Goal: Transaction & Acquisition: Obtain resource

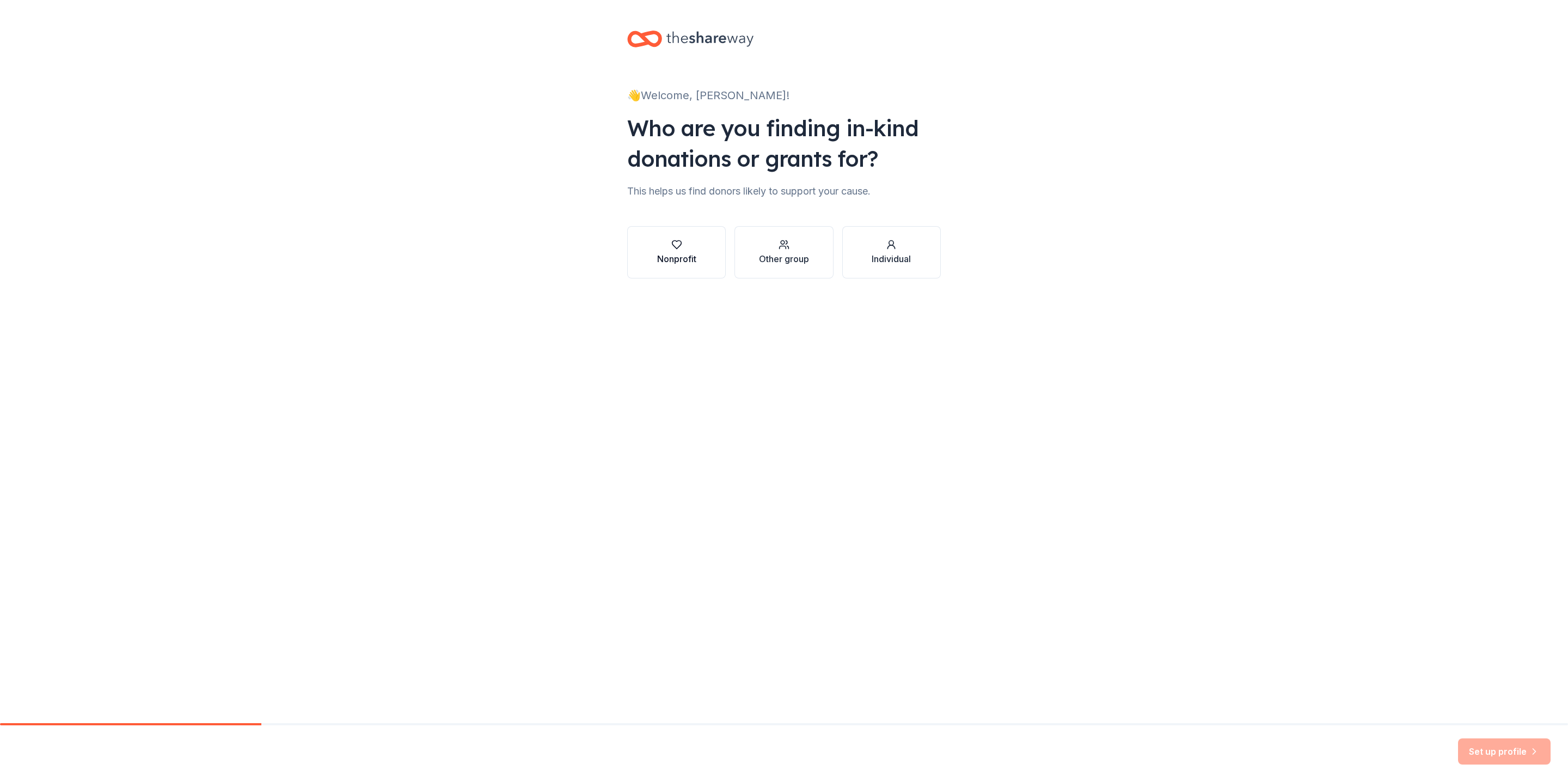
click at [696, 266] on button "Nonprofit" at bounding box center [676, 252] width 99 height 52
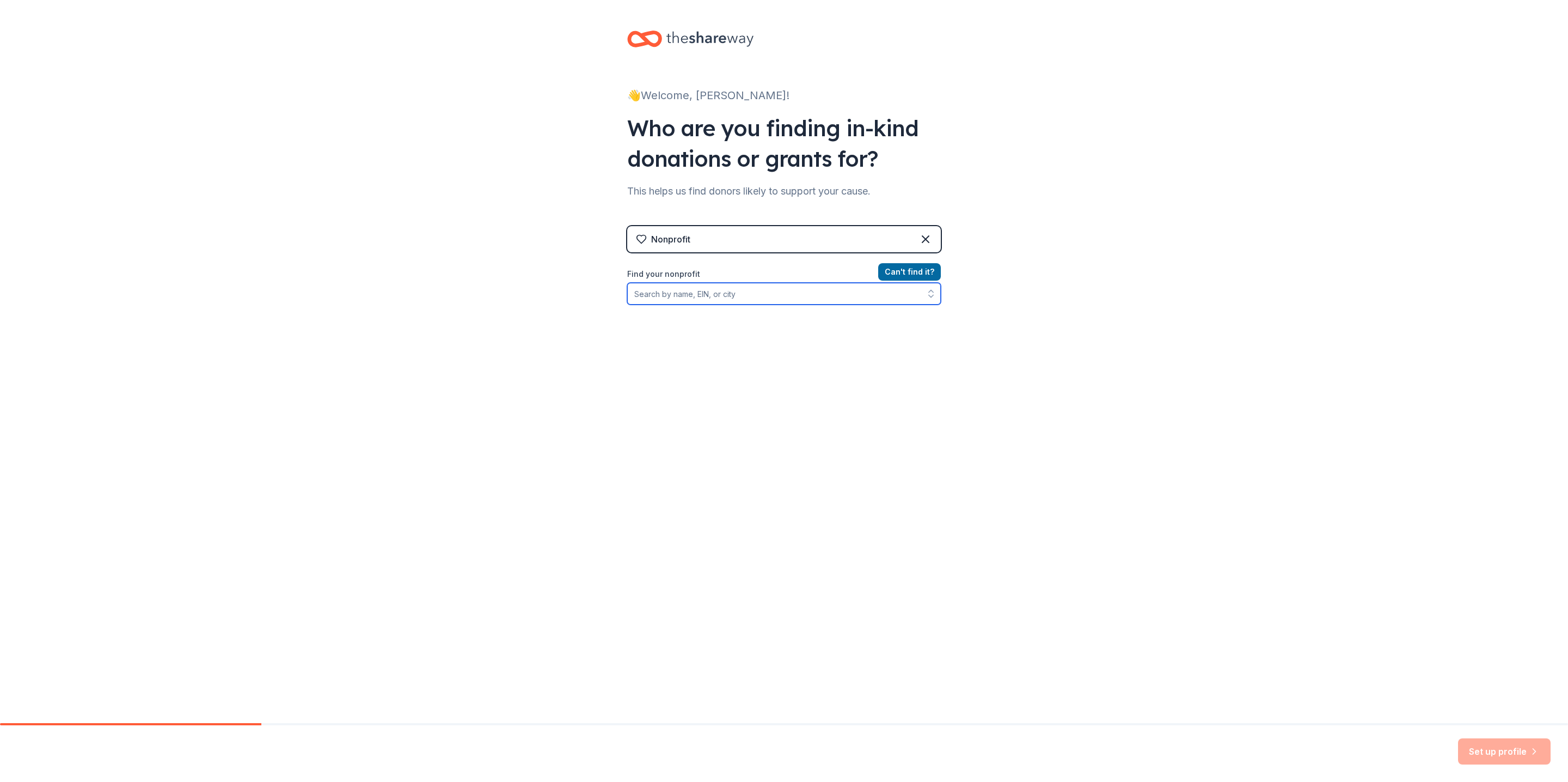
click at [746, 296] on input "Find your nonprofit" at bounding box center [783, 294] width 313 height 22
type input "86-1955117"
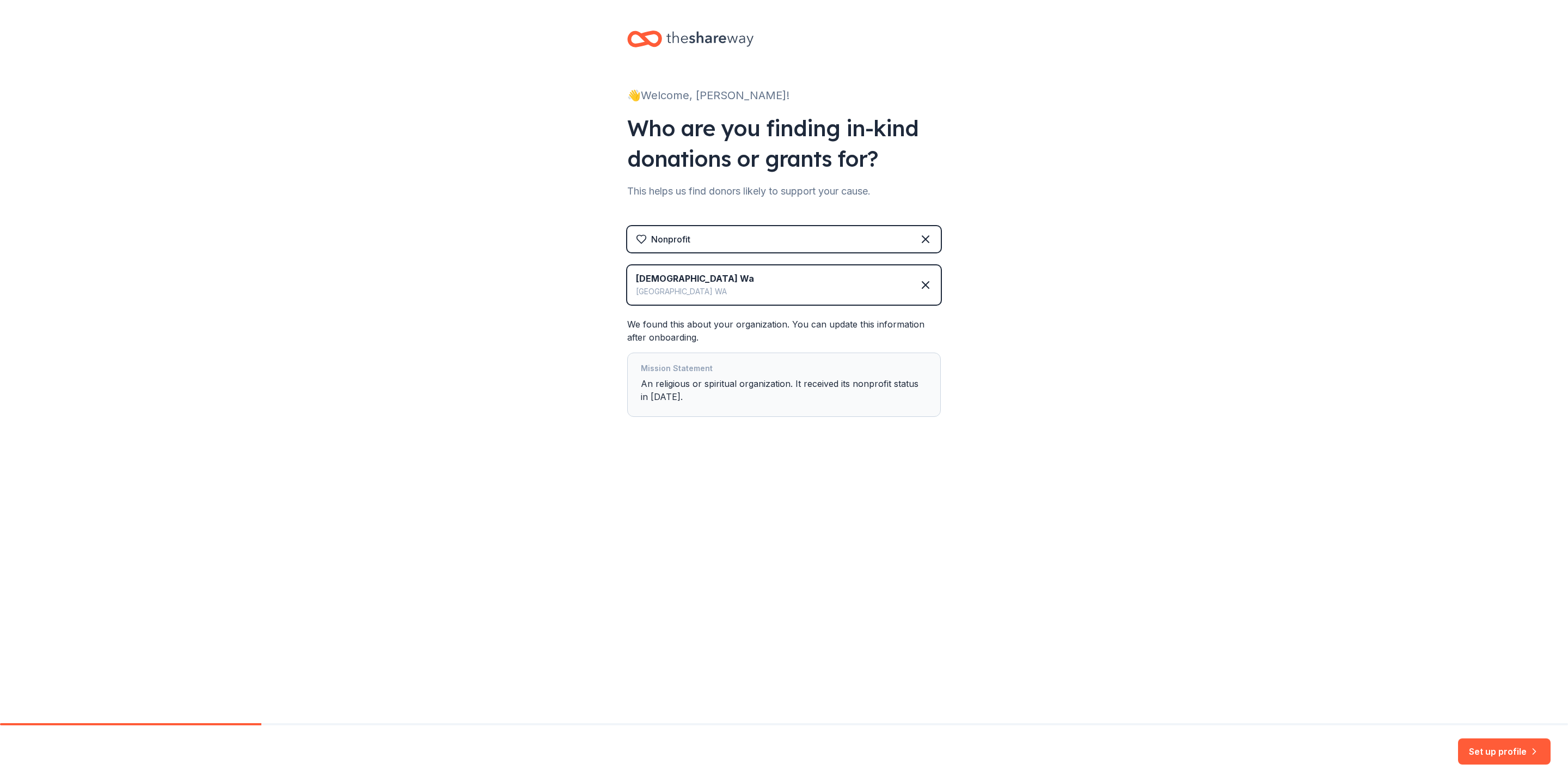
click at [722, 402] on div "Mission Statement An religious or spiritual organization. It received its nonpr…" at bounding box center [784, 384] width 286 height 46
click at [1518, 769] on div "Set up profile" at bounding box center [784, 753] width 1568 height 57
click at [1513, 752] on button "Set up profile" at bounding box center [1504, 751] width 93 height 26
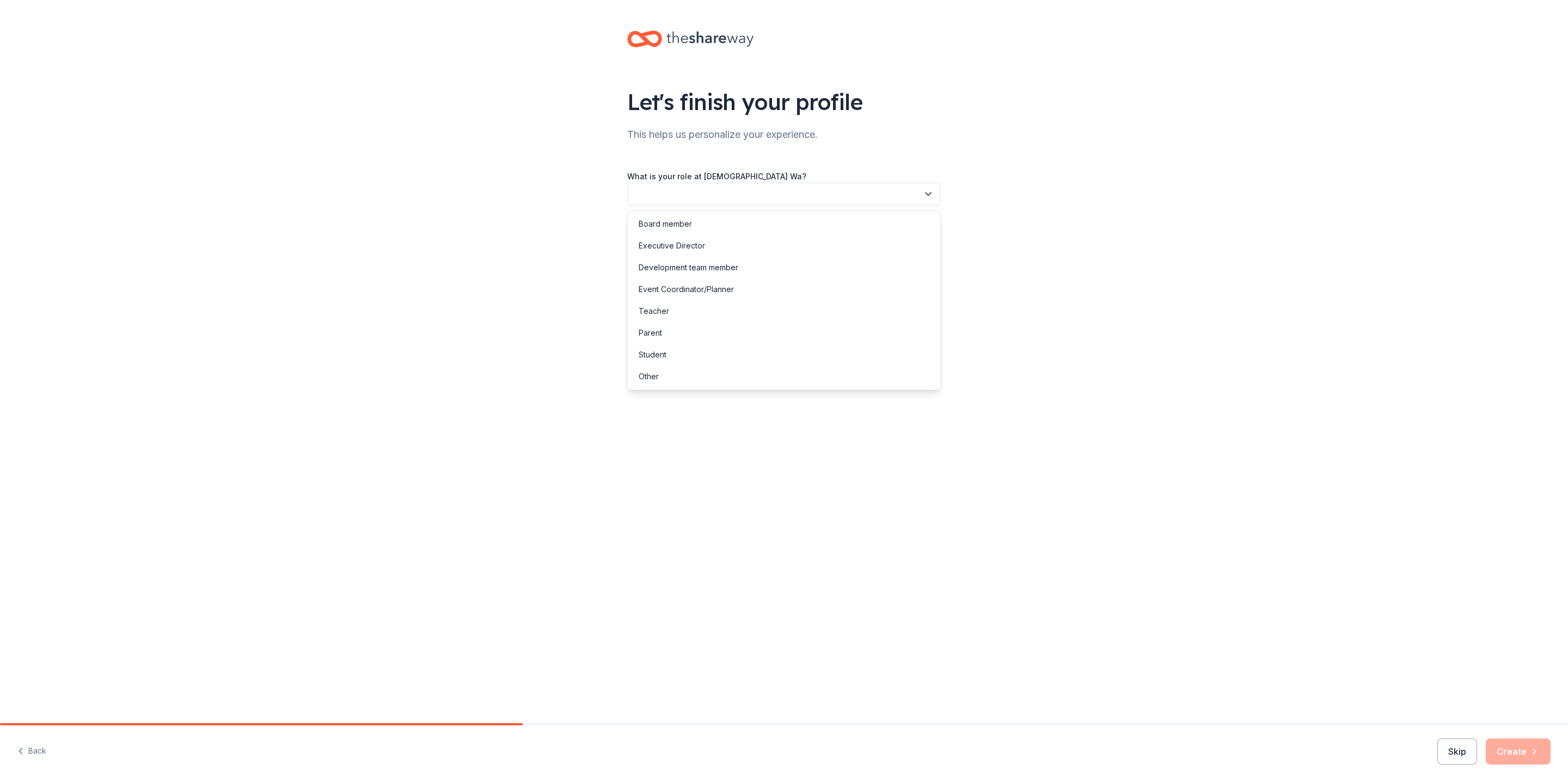
click at [643, 190] on button "button" at bounding box center [783, 194] width 313 height 23
click at [657, 247] on div "Executive Director" at bounding box center [671, 245] width 66 height 13
click at [657, 252] on button "button" at bounding box center [783, 243] width 313 height 23
click at [658, 273] on div "This is my first time!" at bounding box center [673, 272] width 69 height 13
click at [653, 292] on button "button" at bounding box center [783, 292] width 313 height 23
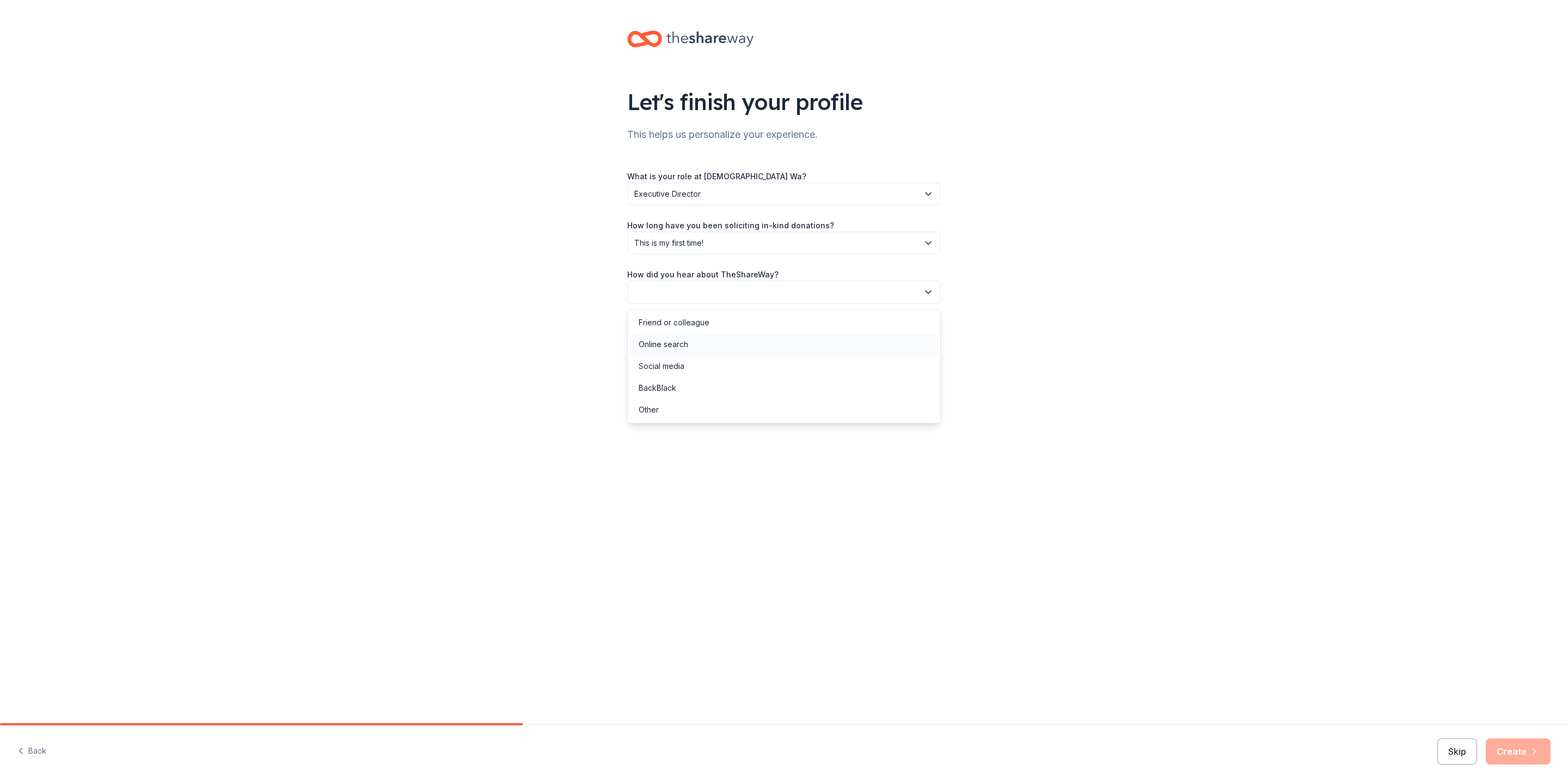
click at [653, 345] on div "Online search" at bounding box center [663, 344] width 49 height 13
click at [1517, 752] on button "Create" at bounding box center [1518, 751] width 65 height 26
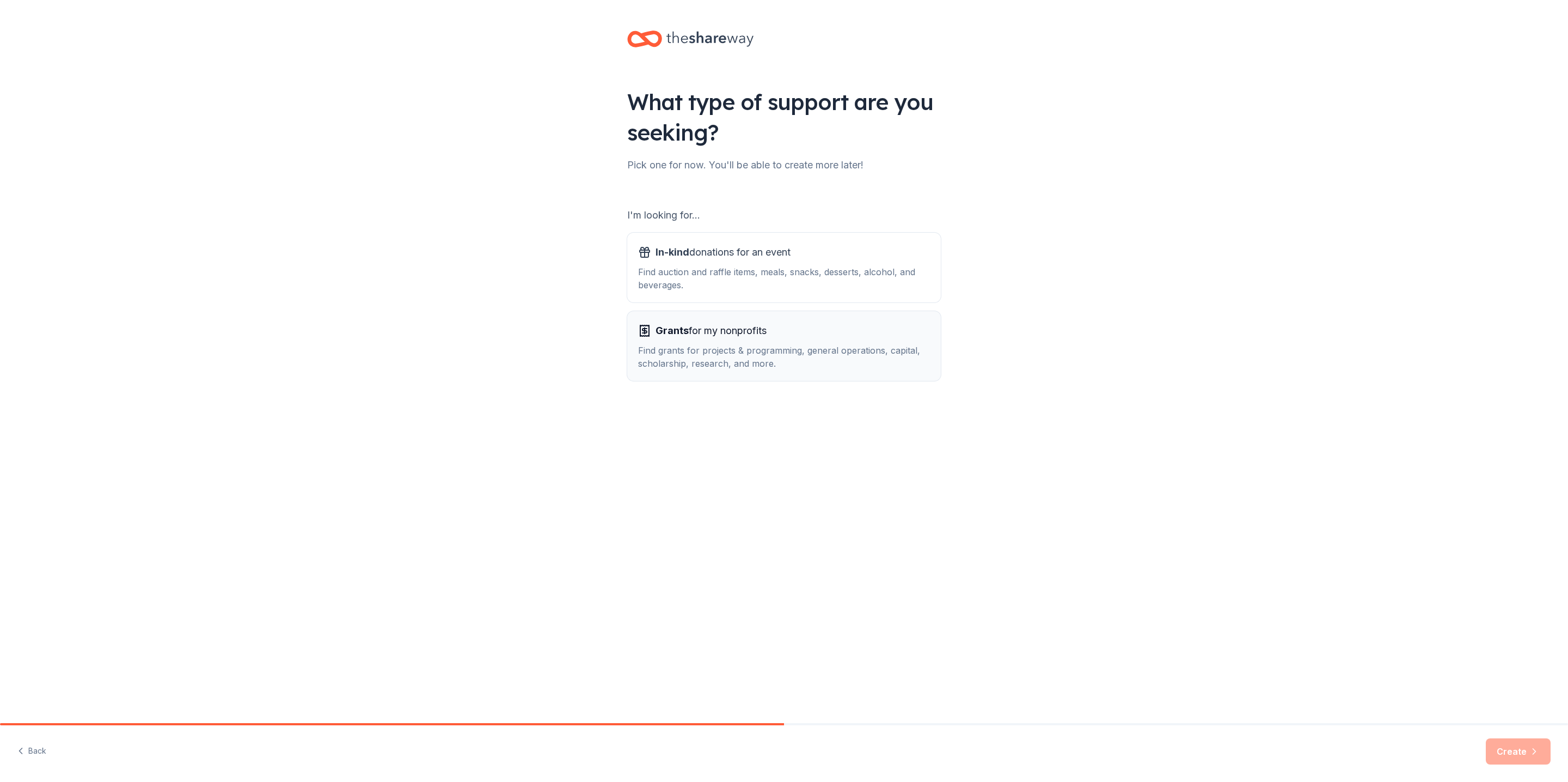
click at [733, 350] on div "Find grants for projects & programming, general operations, capital, scholarshi…" at bounding box center [783, 356] width 292 height 26
click at [1508, 747] on button "Create" at bounding box center [1518, 751] width 65 height 26
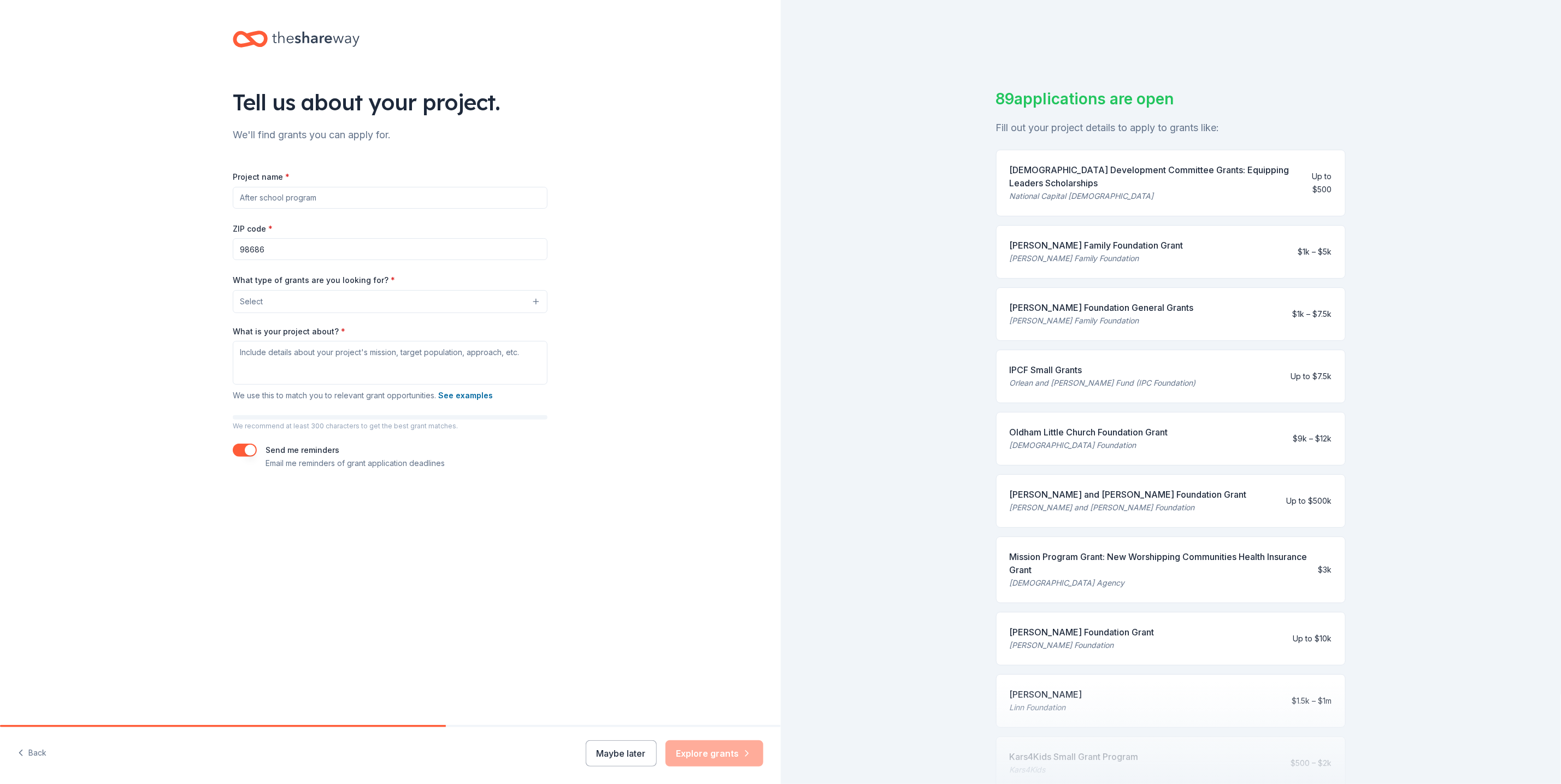
click at [392, 200] on input "Project name *" at bounding box center [390, 198] width 315 height 22
type input "5&2 Food Pantry"
click at [310, 247] on input "98686" at bounding box center [390, 249] width 315 height 22
drag, startPoint x: 310, startPoint y: 247, endPoint x: 130, endPoint y: 247, distance: 180.0
click at [130, 247] on div "Tell us about your project. We'll find grants you can apply for. Project name *…" at bounding box center [390, 261] width 781 height 522
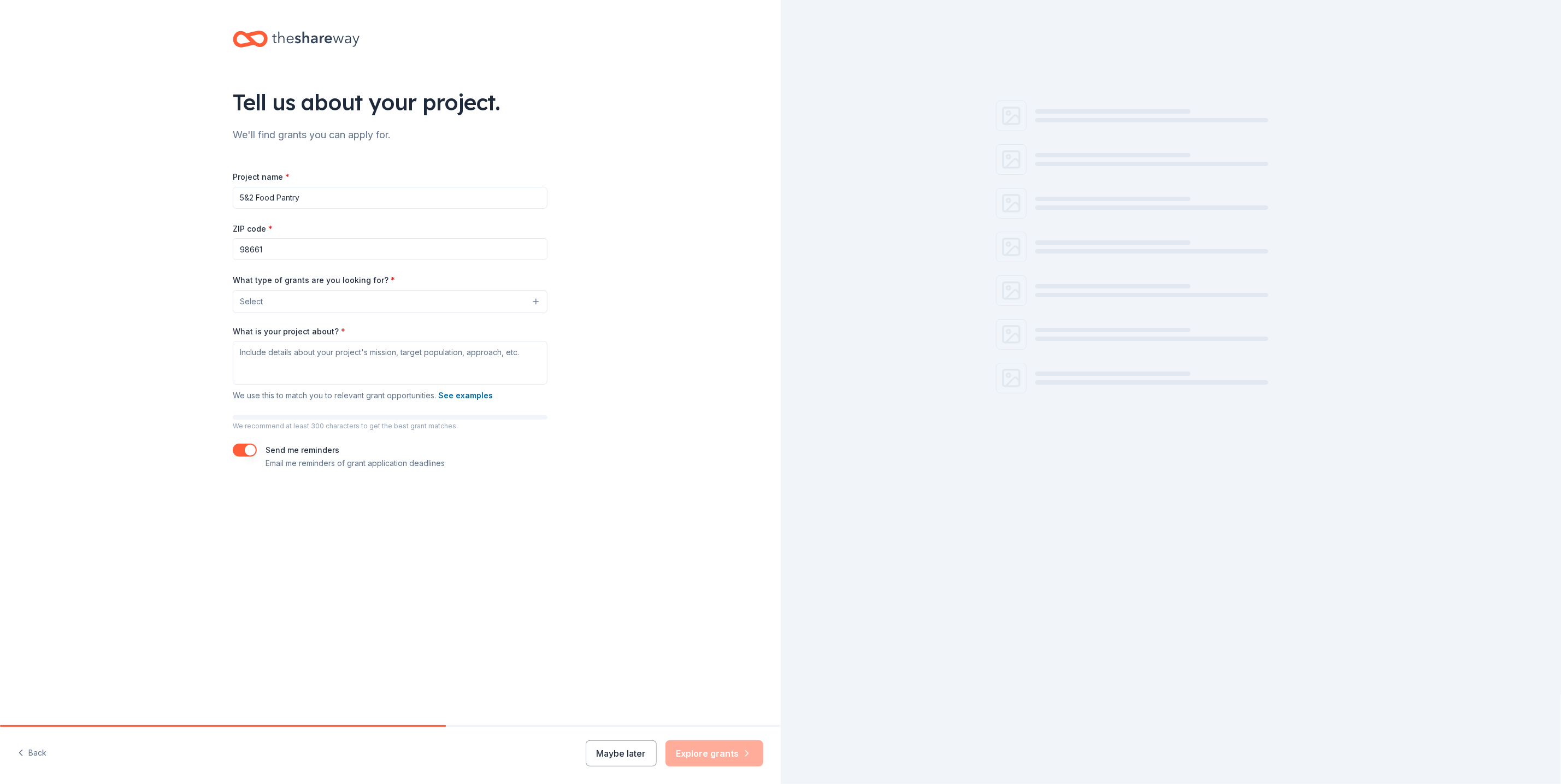
type input "98661"
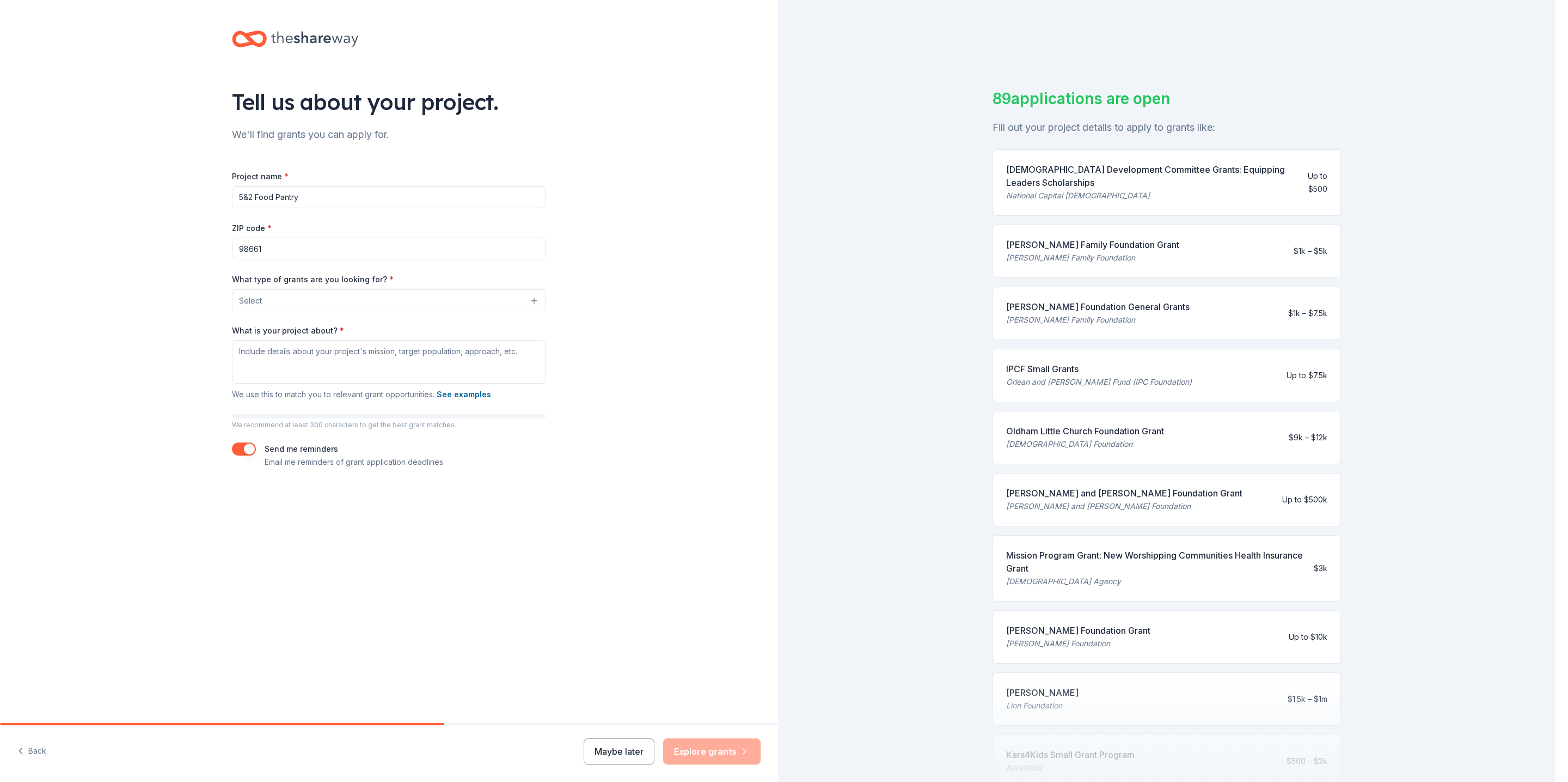
click at [252, 298] on span "Select" at bounding box center [251, 300] width 23 height 13
click at [317, 350] on span "General operations" at bounding box center [388, 351] width 295 height 14
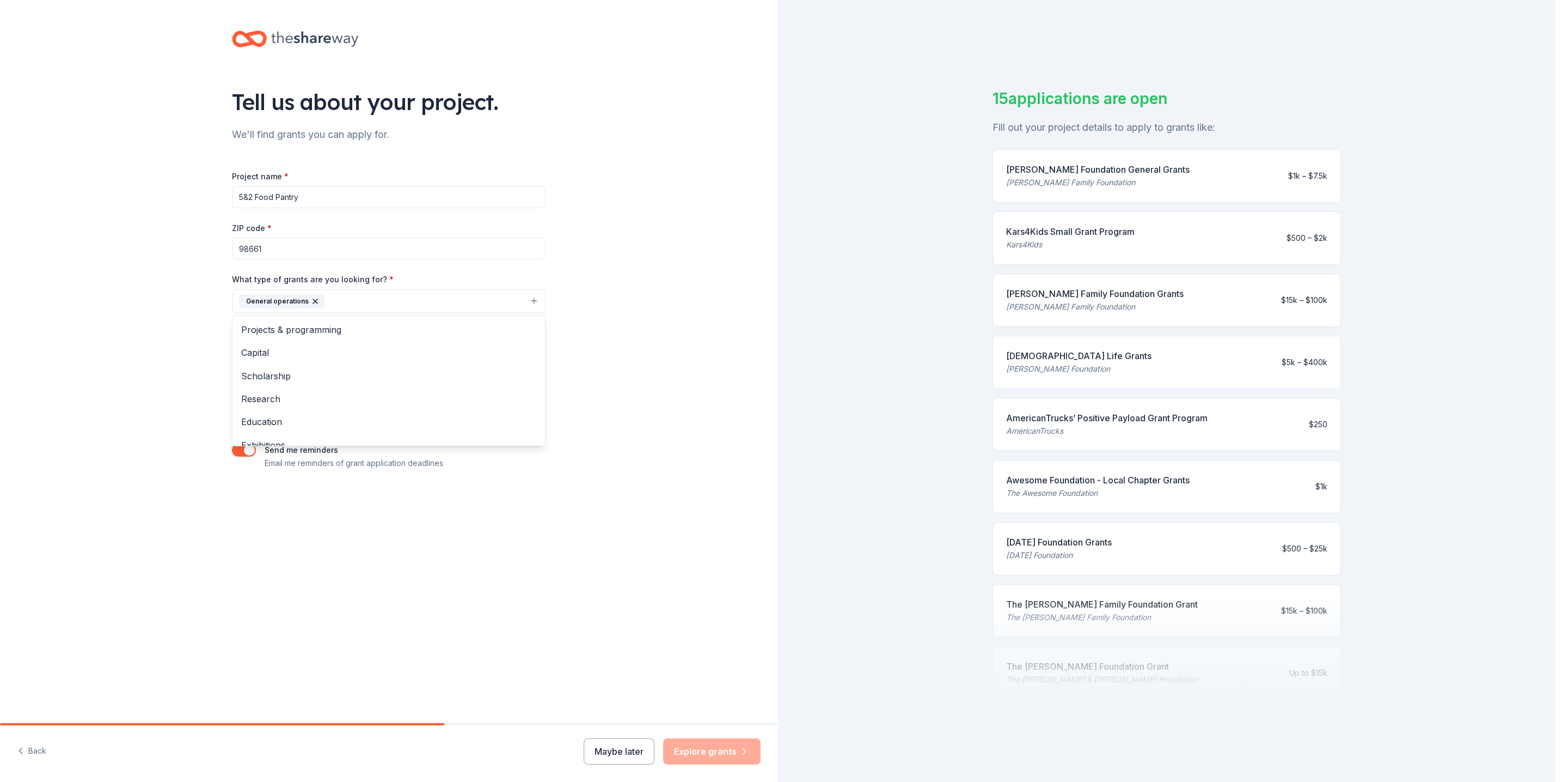
click at [637, 353] on div "Tell us about your project. We'll find grants you can apply for. Project name *…" at bounding box center [389, 261] width 778 height 522
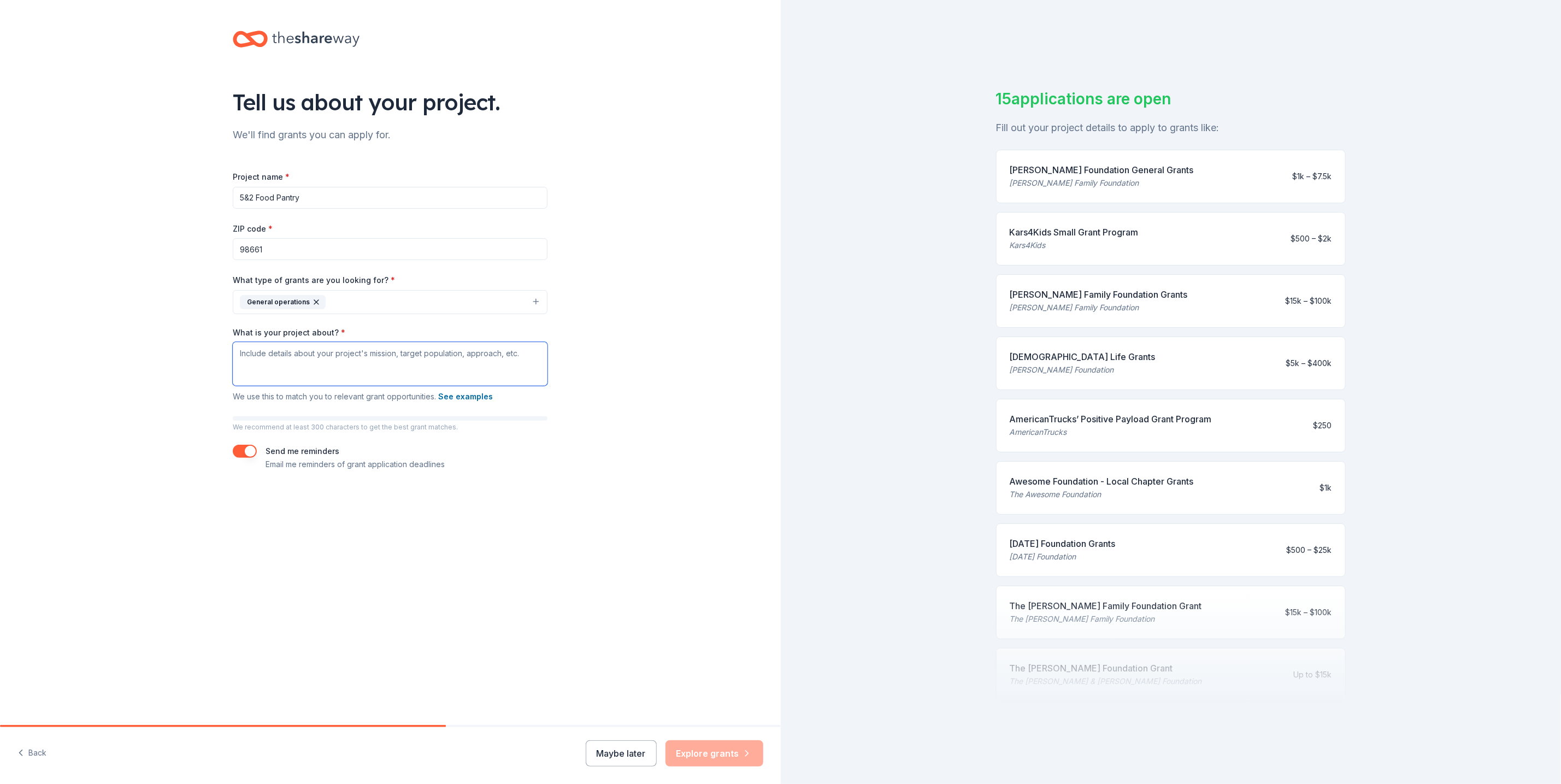
click at [250, 369] on textarea "What is your project about? *" at bounding box center [390, 364] width 315 height 44
paste textarea "the pantry has provided critical hunger relief and essential household items to…"
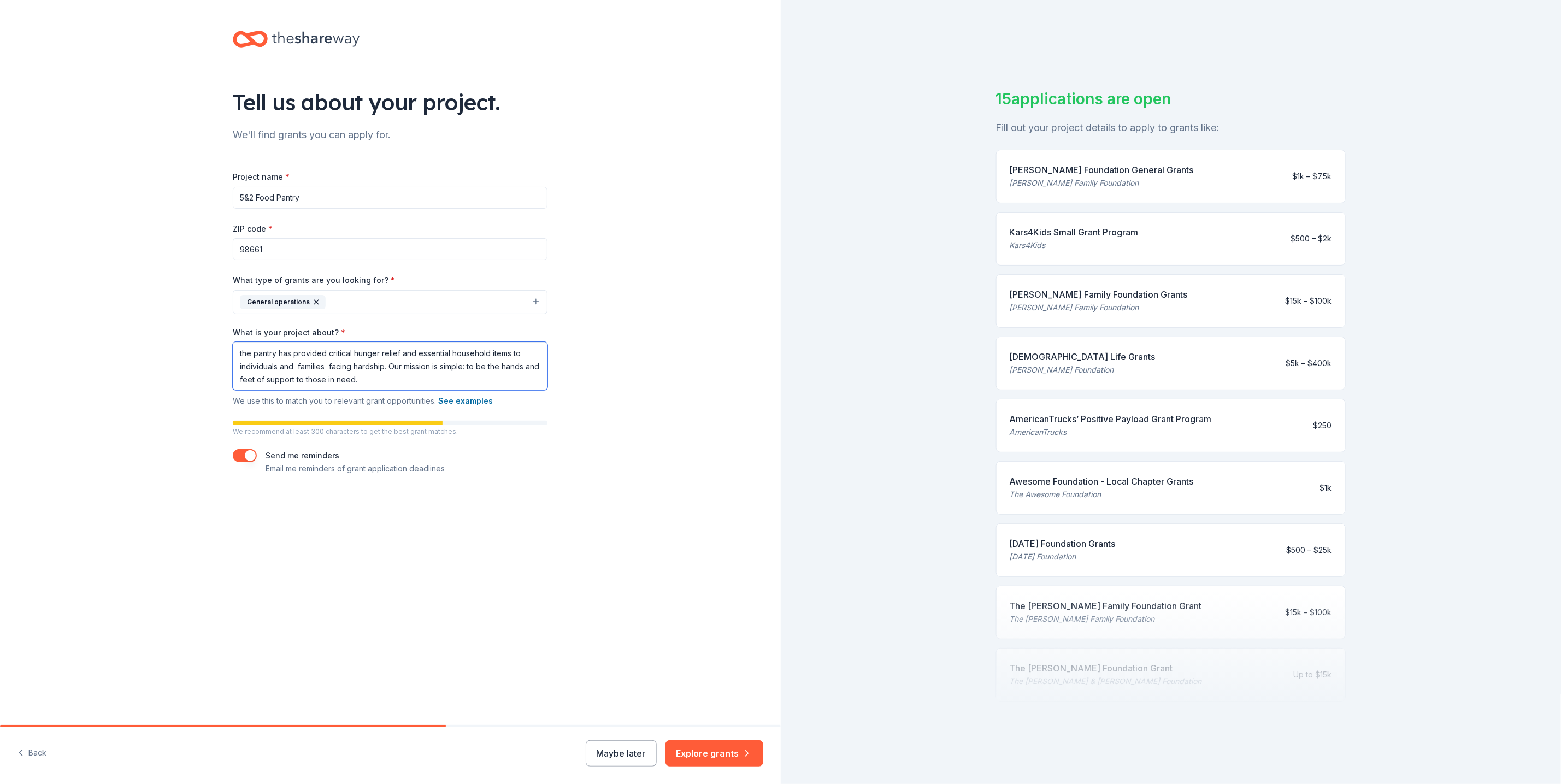
click at [243, 349] on textarea "the pantry has provided critical hunger relief and essential household items to…" at bounding box center [390, 366] width 315 height 48
click at [405, 380] on textarea "The pantry has provided critical hunger relief and essential household items to…" at bounding box center [390, 366] width 315 height 48
paste textarea "We are reaching out to ask for your support"
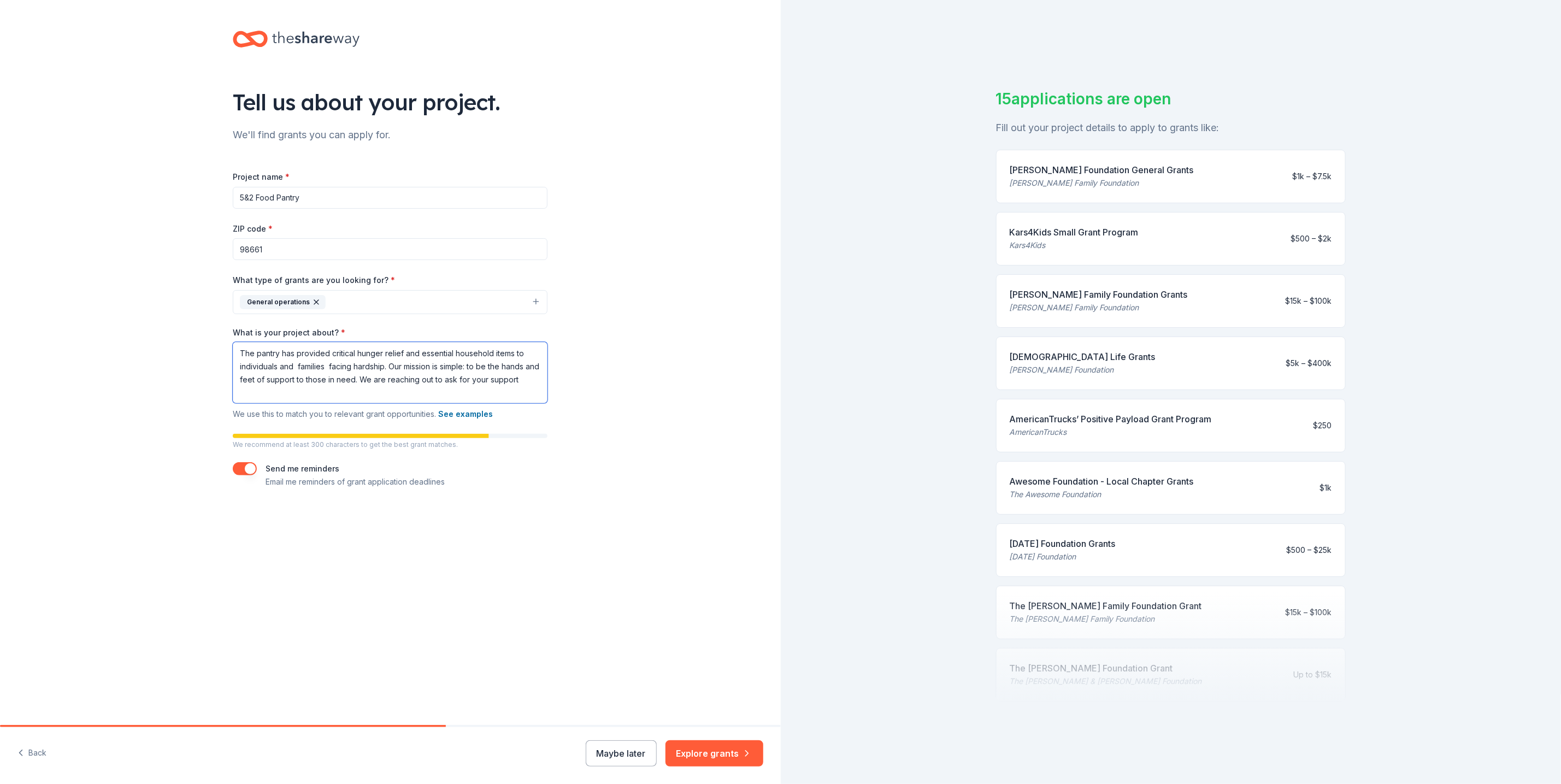
click at [282, 394] on textarea "The pantry has provided critical hunger relief and essential household items to…" at bounding box center [390, 372] width 315 height 61
type textarea "The pantry has provided critical hunger relief and essential household items to…"
click at [238, 468] on button "button" at bounding box center [244, 468] width 24 height 13
click at [709, 753] on button "Explore grants" at bounding box center [714, 753] width 98 height 26
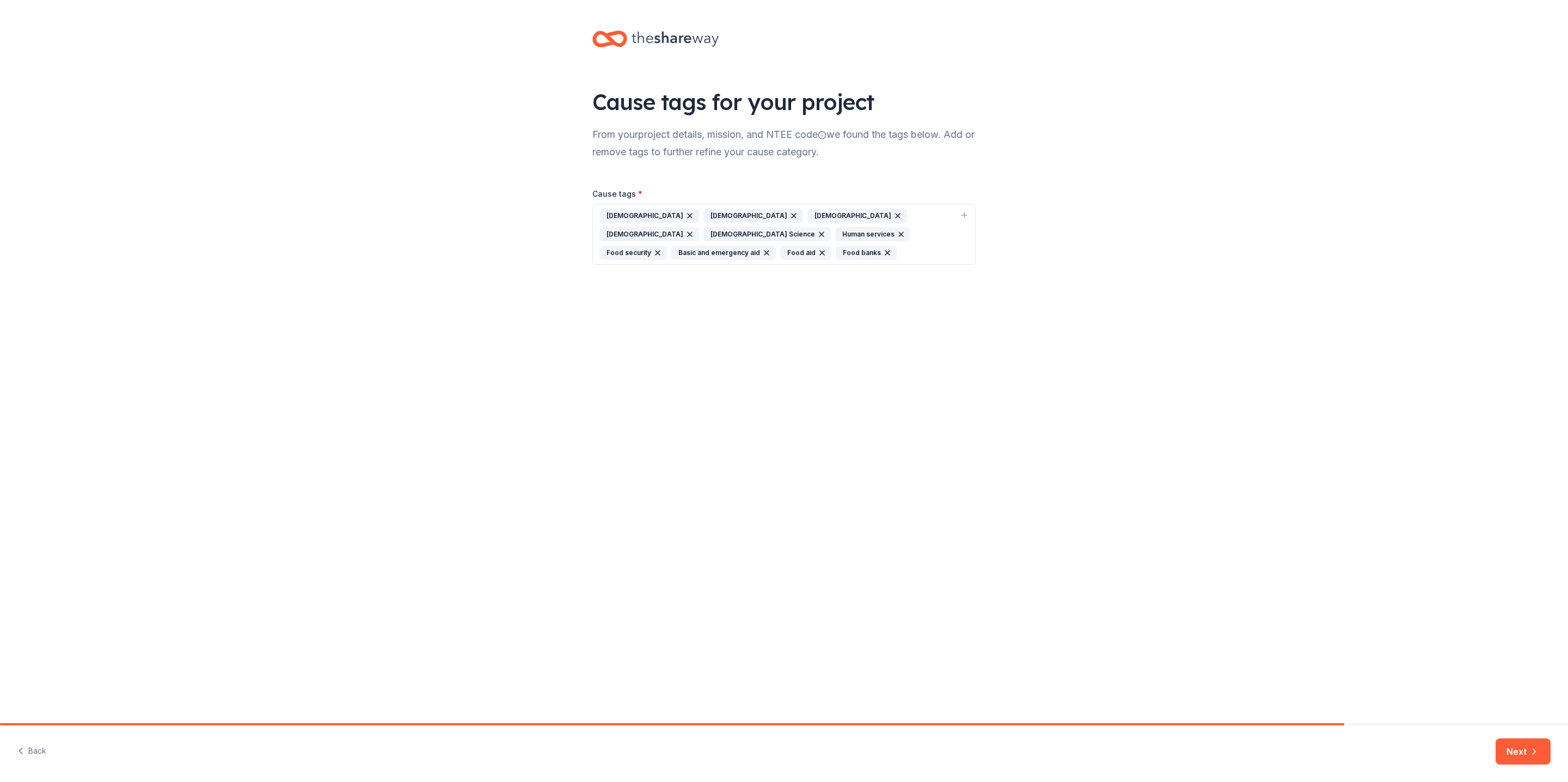
click at [688, 214] on icon "button" at bounding box center [690, 216] width 4 height 4
click at [867, 234] on icon "button" at bounding box center [869, 234] width 4 height 4
click at [901, 232] on icon "button" at bounding box center [906, 234] width 9 height 9
click at [811, 231] on div "Food aid" at bounding box center [836, 234] width 51 height 14
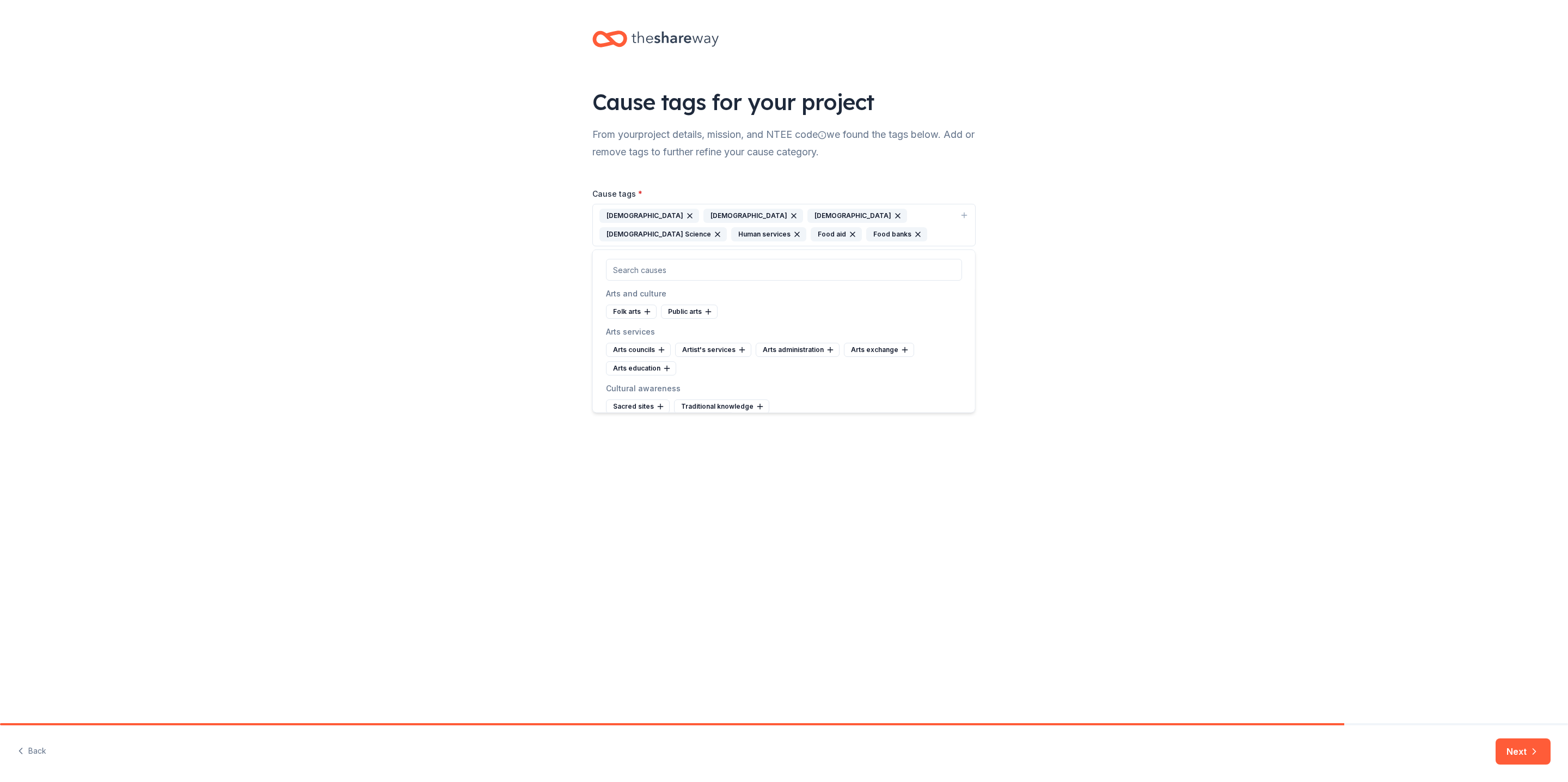
click at [849, 232] on icon "button" at bounding box center [853, 234] width 9 height 9
click at [858, 234] on icon "button" at bounding box center [863, 234] width 9 height 9
click at [694, 250] on div "Community food systems" at bounding box center [659, 243] width 106 height 14
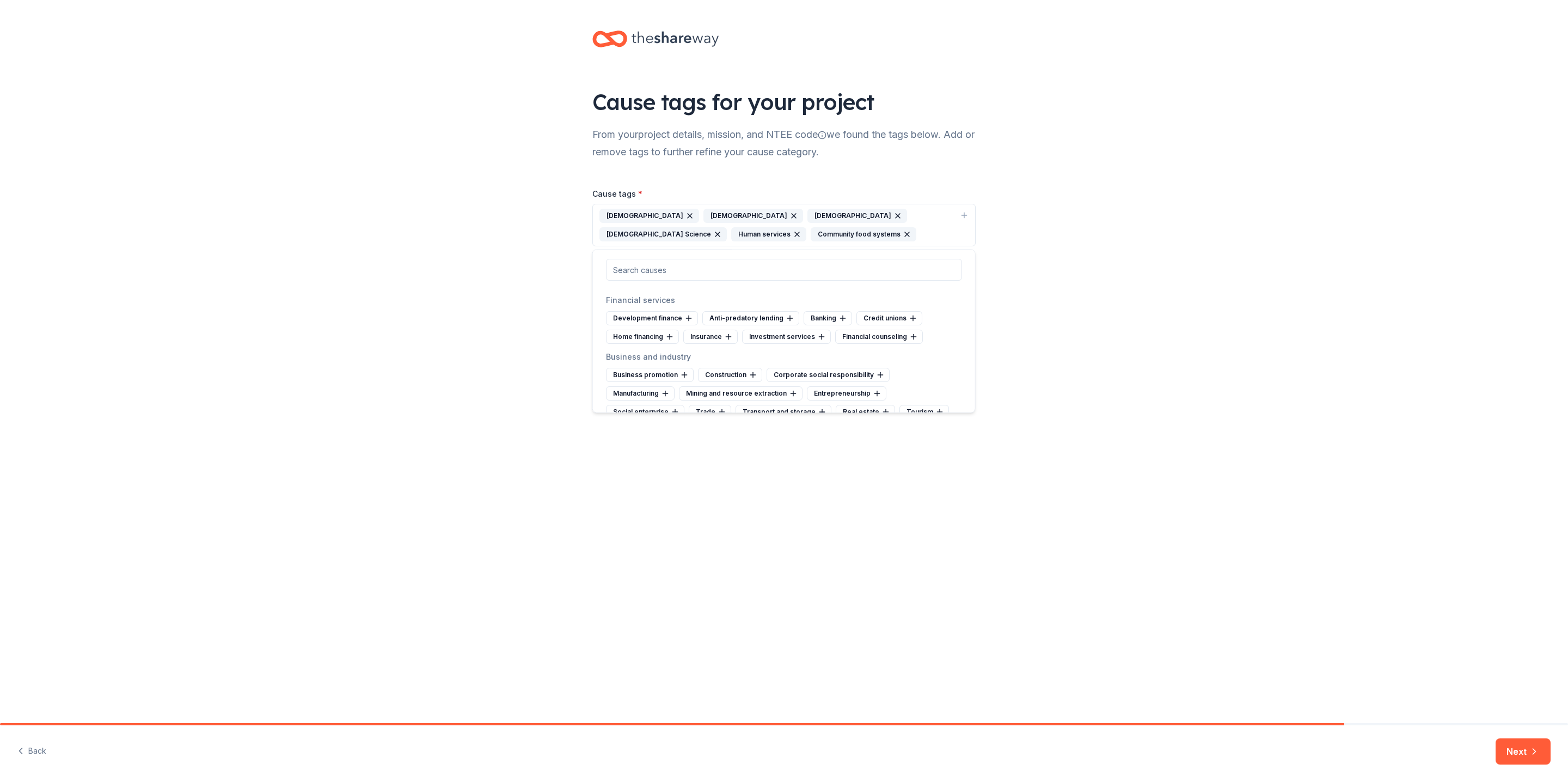
scroll to position [3638, 0]
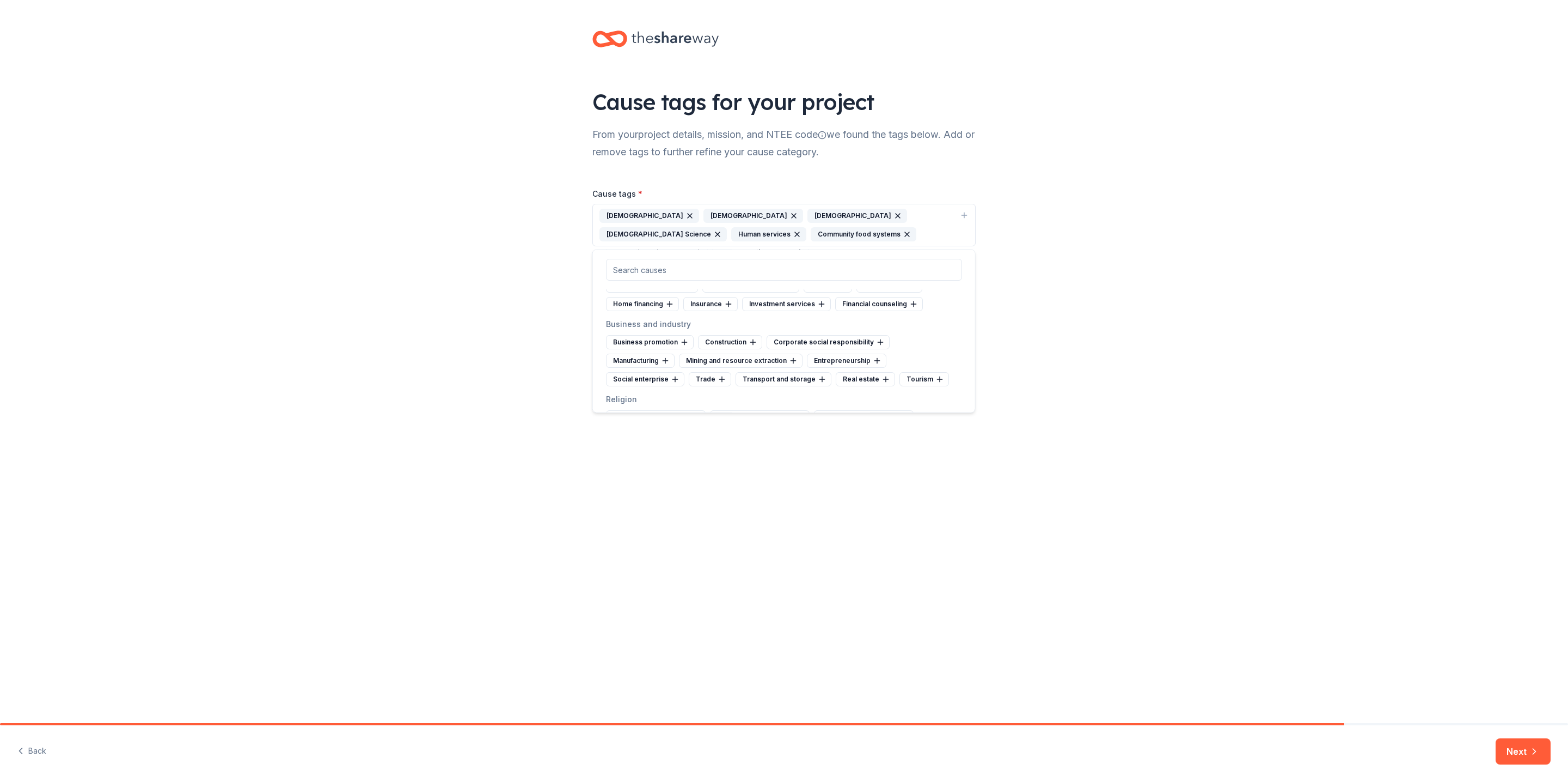
click at [680, 196] on icon at bounding box center [682, 191] width 9 height 9
click at [691, 227] on icon at bounding box center [696, 222] width 9 height 9
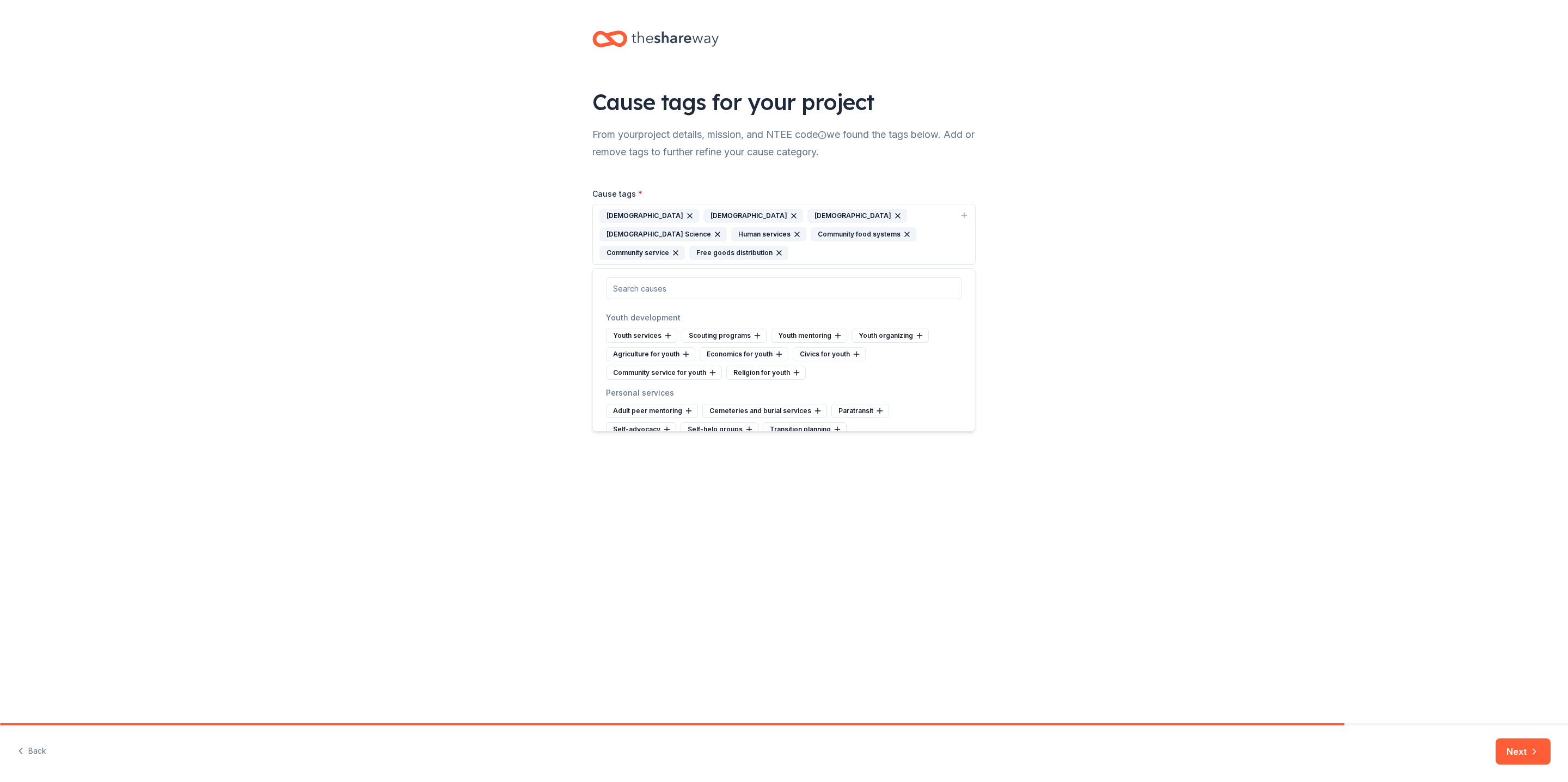
click at [920, 227] on icon at bounding box center [922, 222] width 9 height 9
click at [687, 236] on icon at bounding box center [690, 232] width 9 height 9
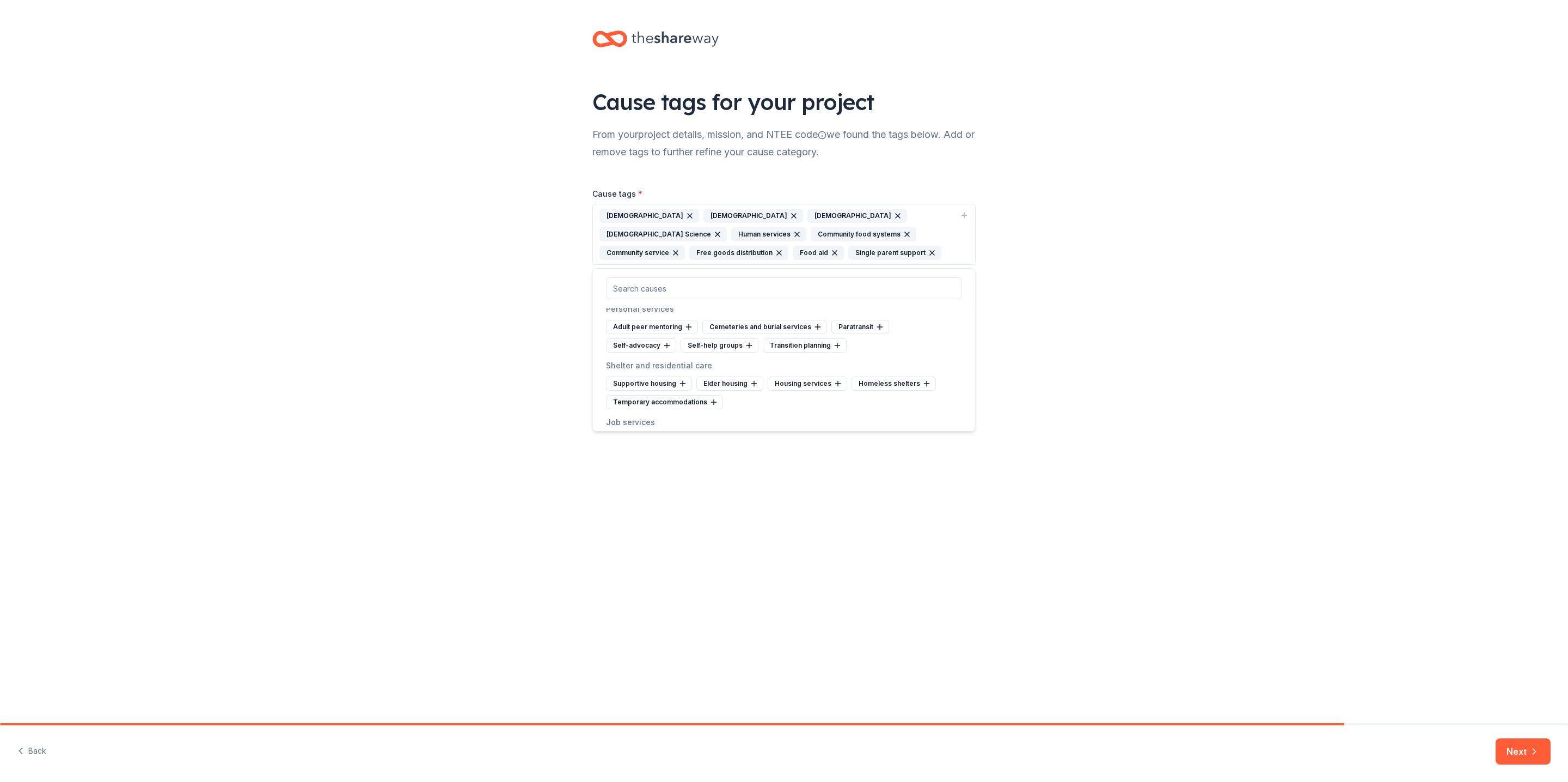
click at [670, 256] on icon at bounding box center [668, 252] width 9 height 9
click at [883, 275] on icon at bounding box center [883, 270] width 9 height 9
click at [846, 294] on icon at bounding box center [847, 289] width 9 height 9
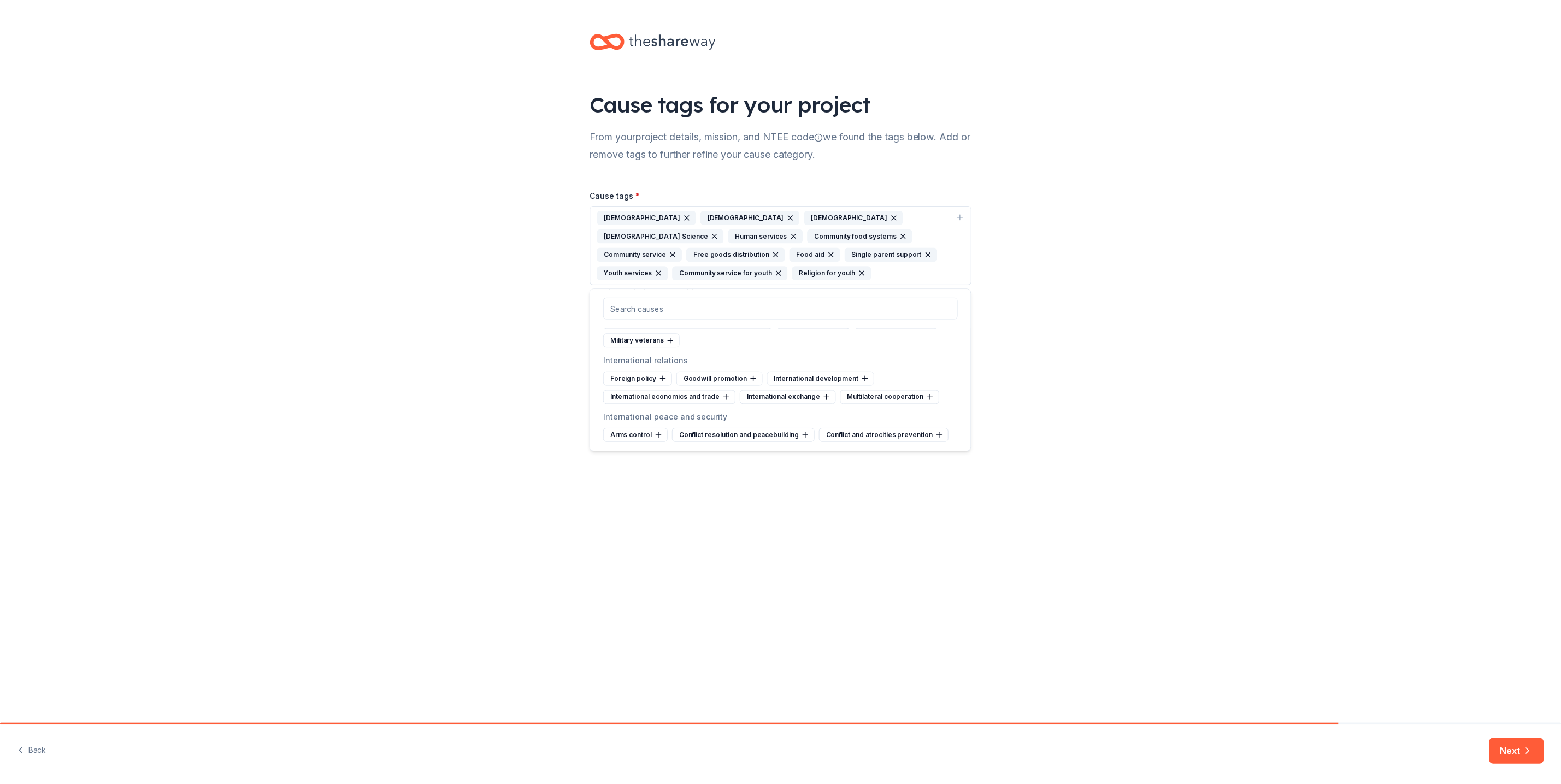
scroll to position [4932, 0]
click at [1513, 746] on button "Next" at bounding box center [1529, 753] width 55 height 26
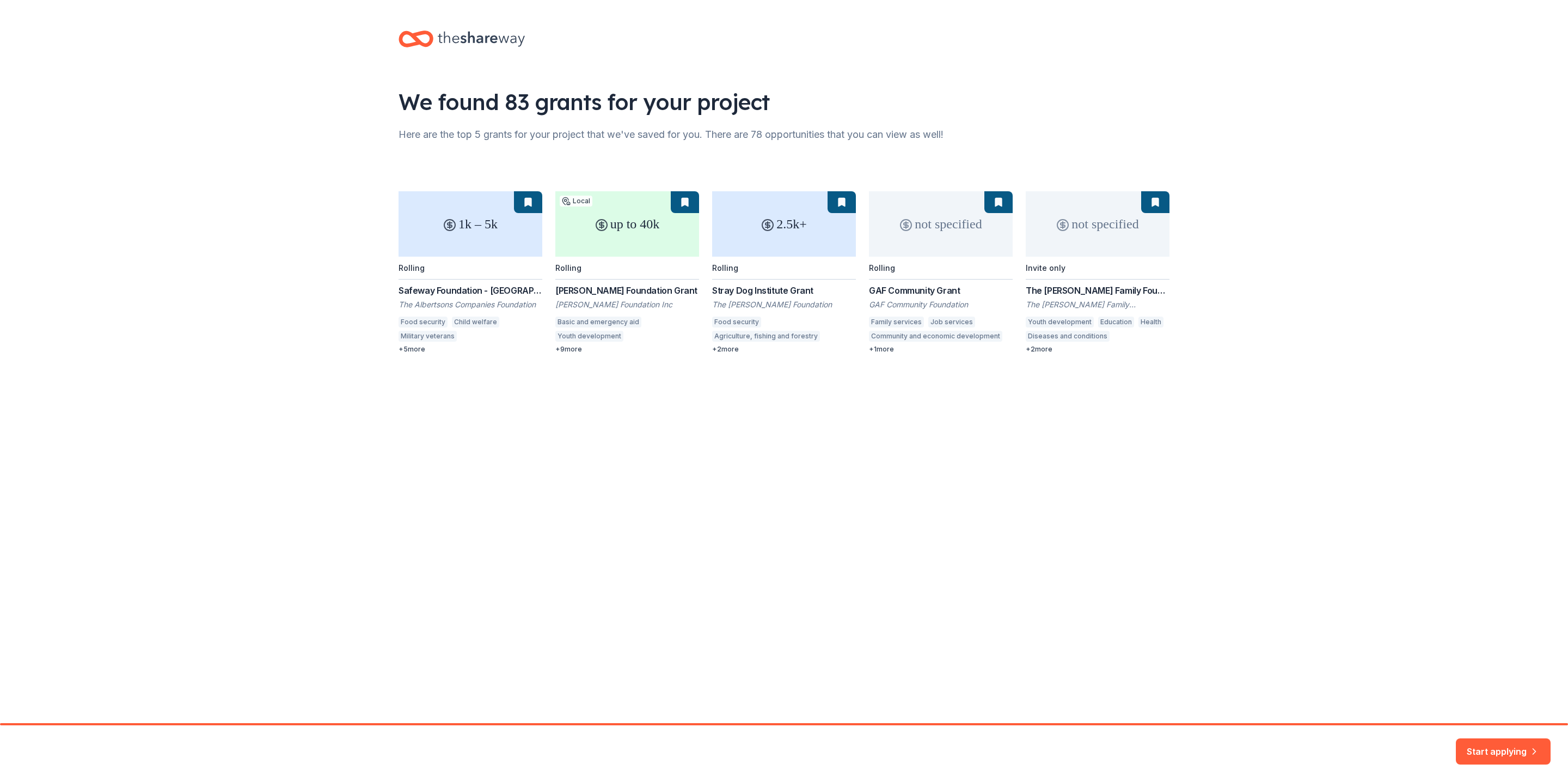
click at [572, 351] on div "1k – 5k Rolling Safeway Foundation - Portland The Albertsons Companies Foundati…" at bounding box center [784, 272] width 771 height 163
click at [511, 240] on div "1k – 5k Rolling Safeway Foundation - Portland The Albertsons Companies Foundati…" at bounding box center [784, 272] width 771 height 163
click at [1506, 752] on button "Start applying" at bounding box center [1503, 745] width 95 height 26
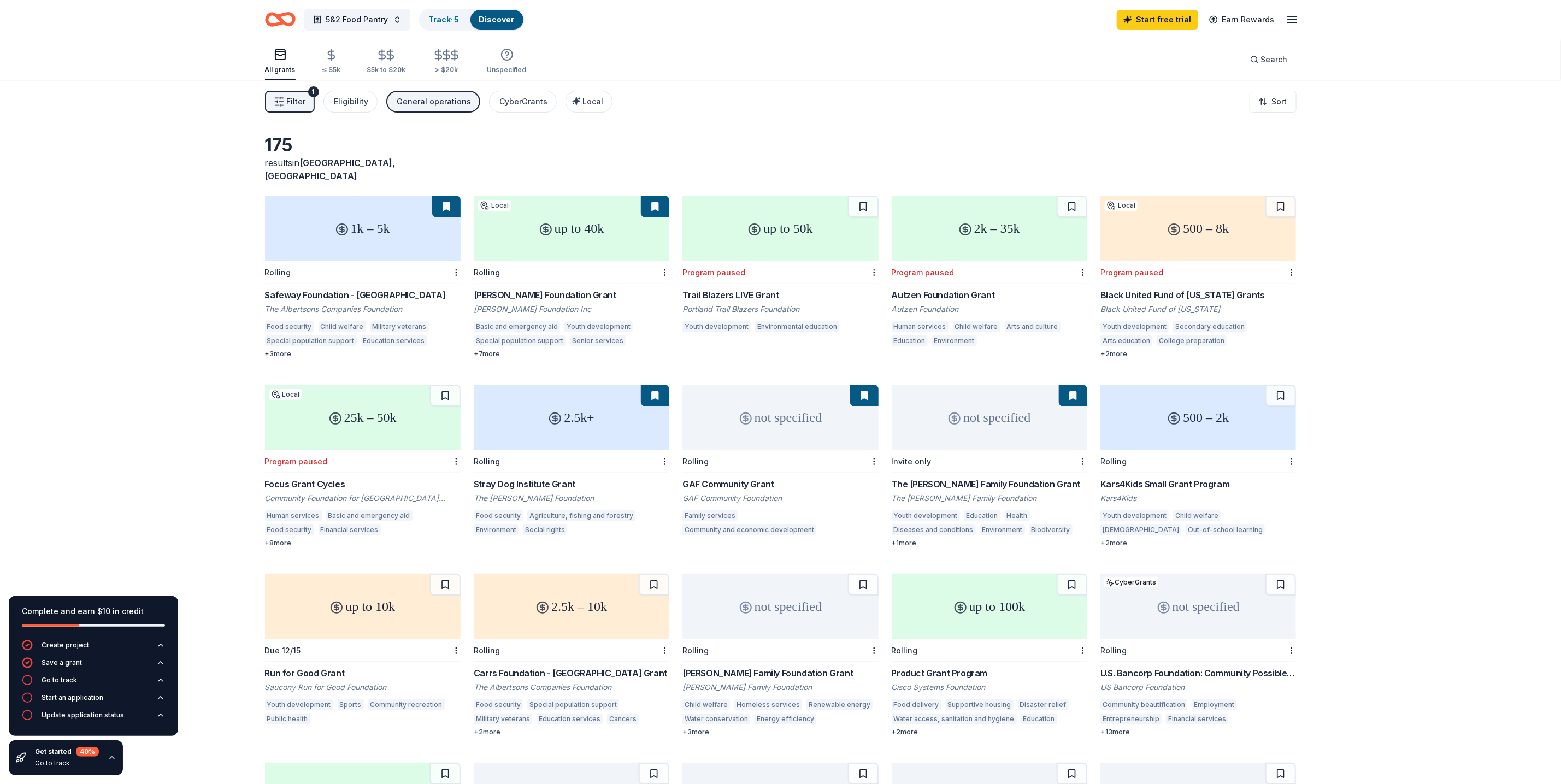
click at [351, 288] on div "Safeway Foundation - Portland" at bounding box center [363, 294] width 196 height 13
click at [598, 235] on div "up to 40k" at bounding box center [571, 228] width 196 height 65
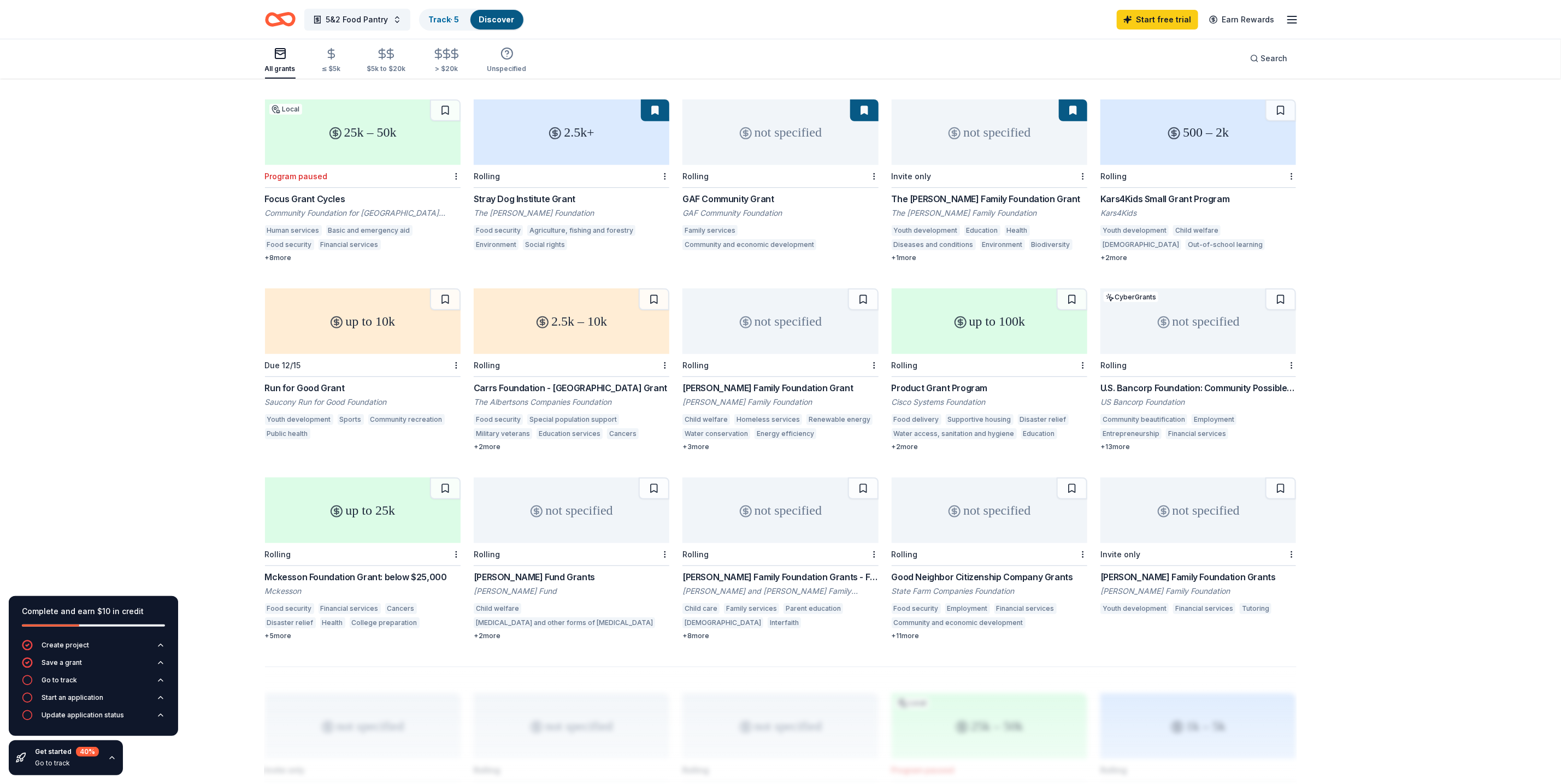
scroll to position [82, 0]
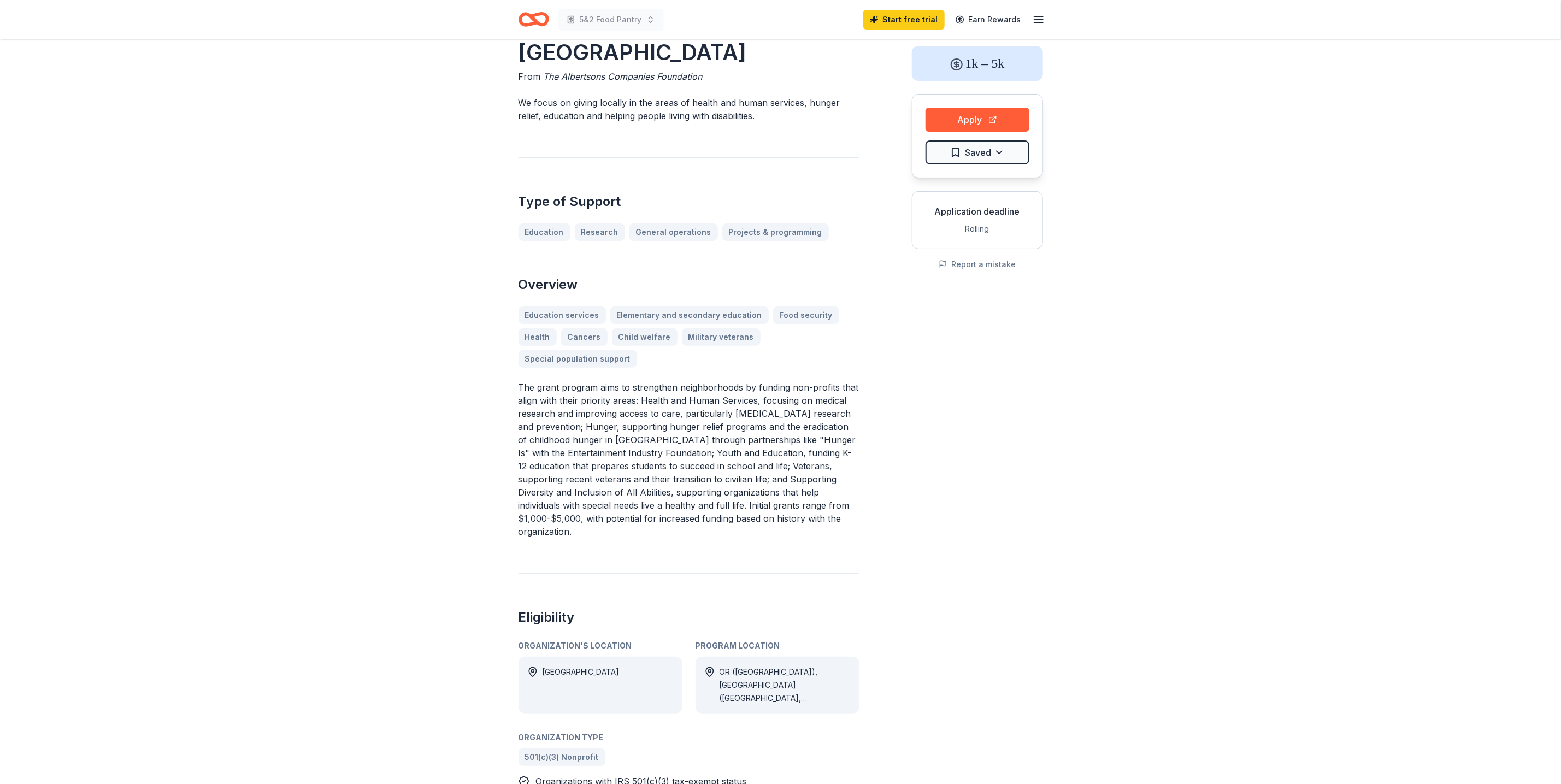
scroll to position [164, 0]
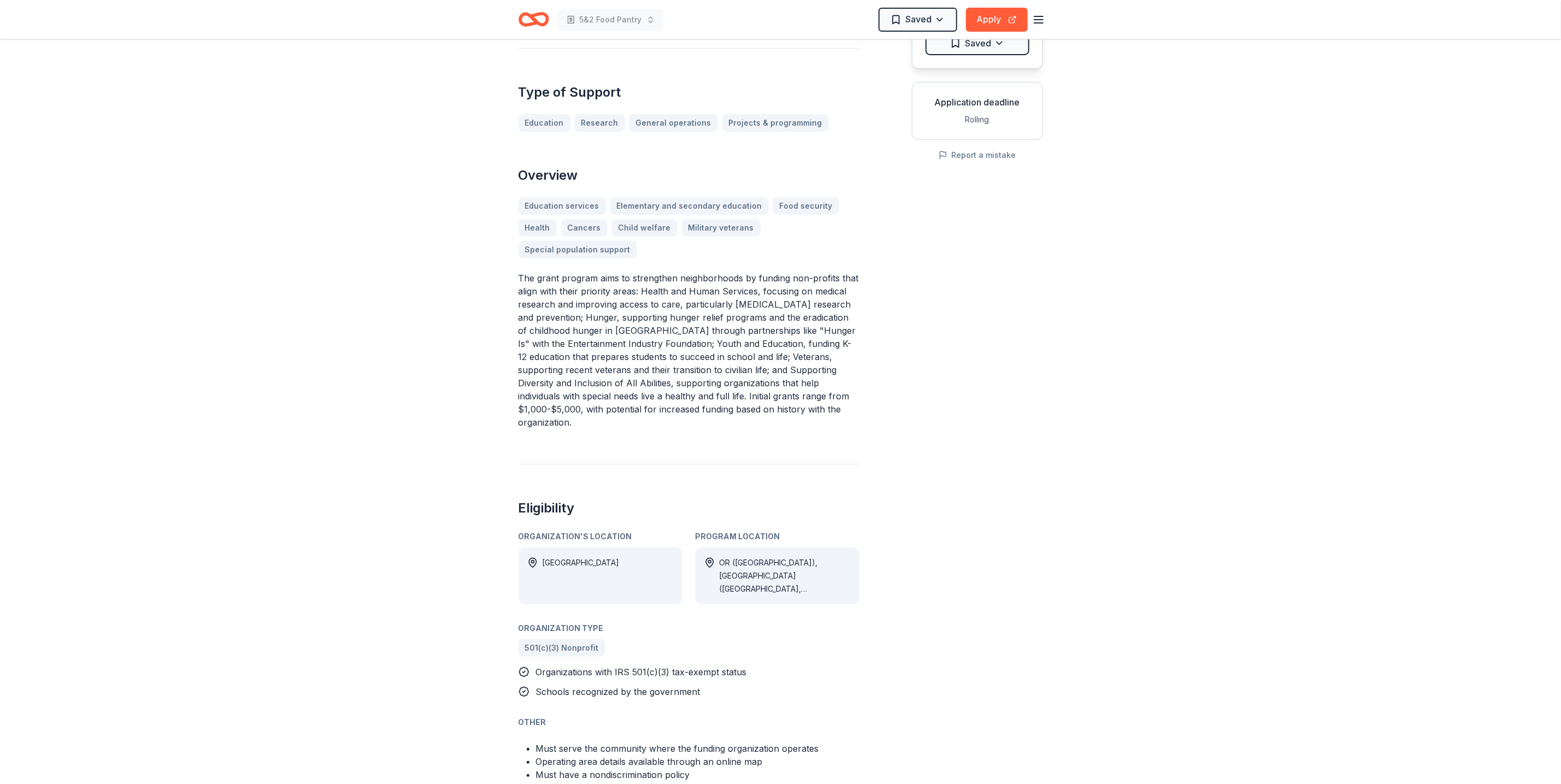
click at [584, 666] on span "Organizations with IRS 501(c)(3) tax-exempt status" at bounding box center [641, 672] width 211 height 11
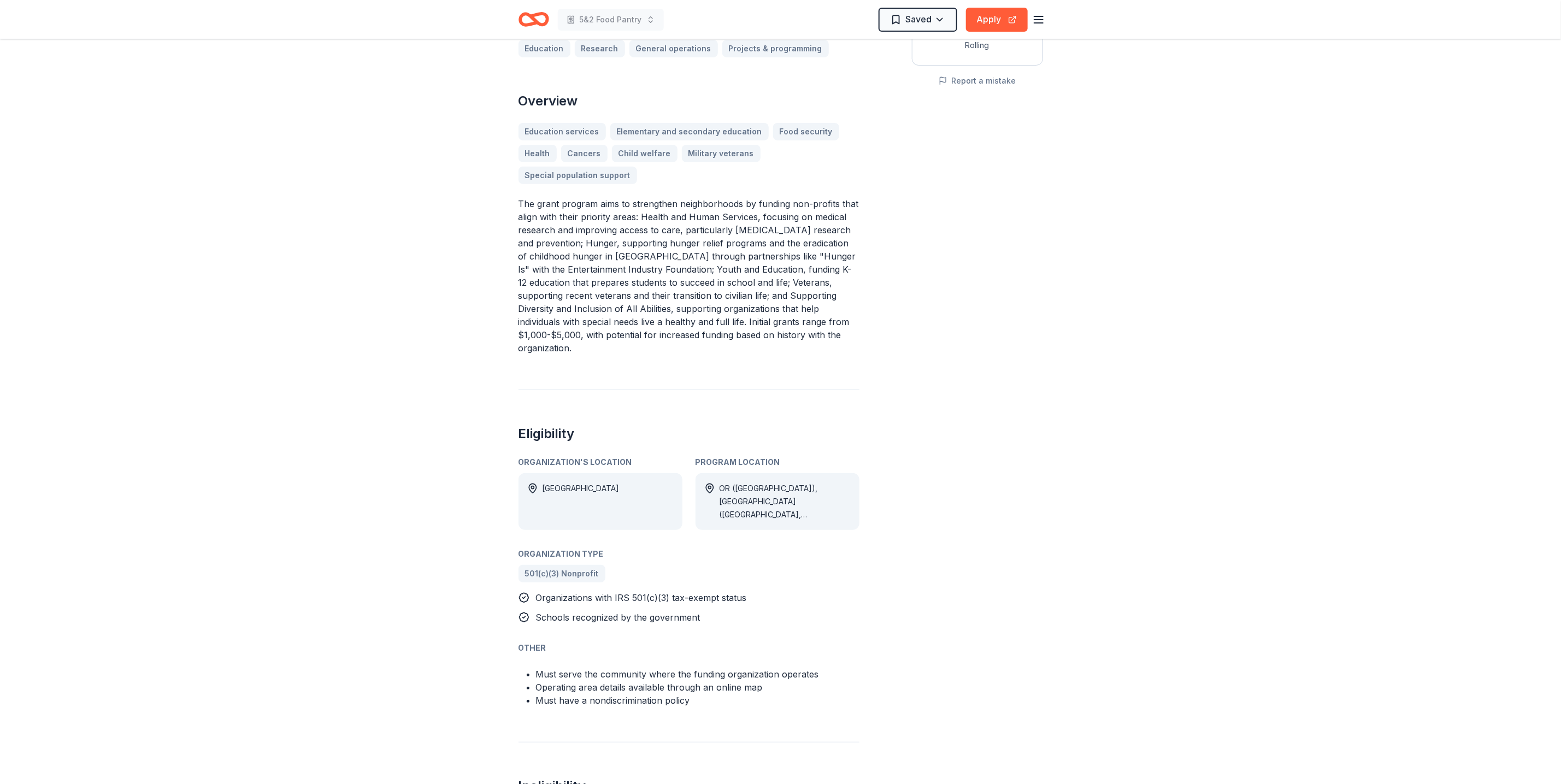
scroll to position [0, 0]
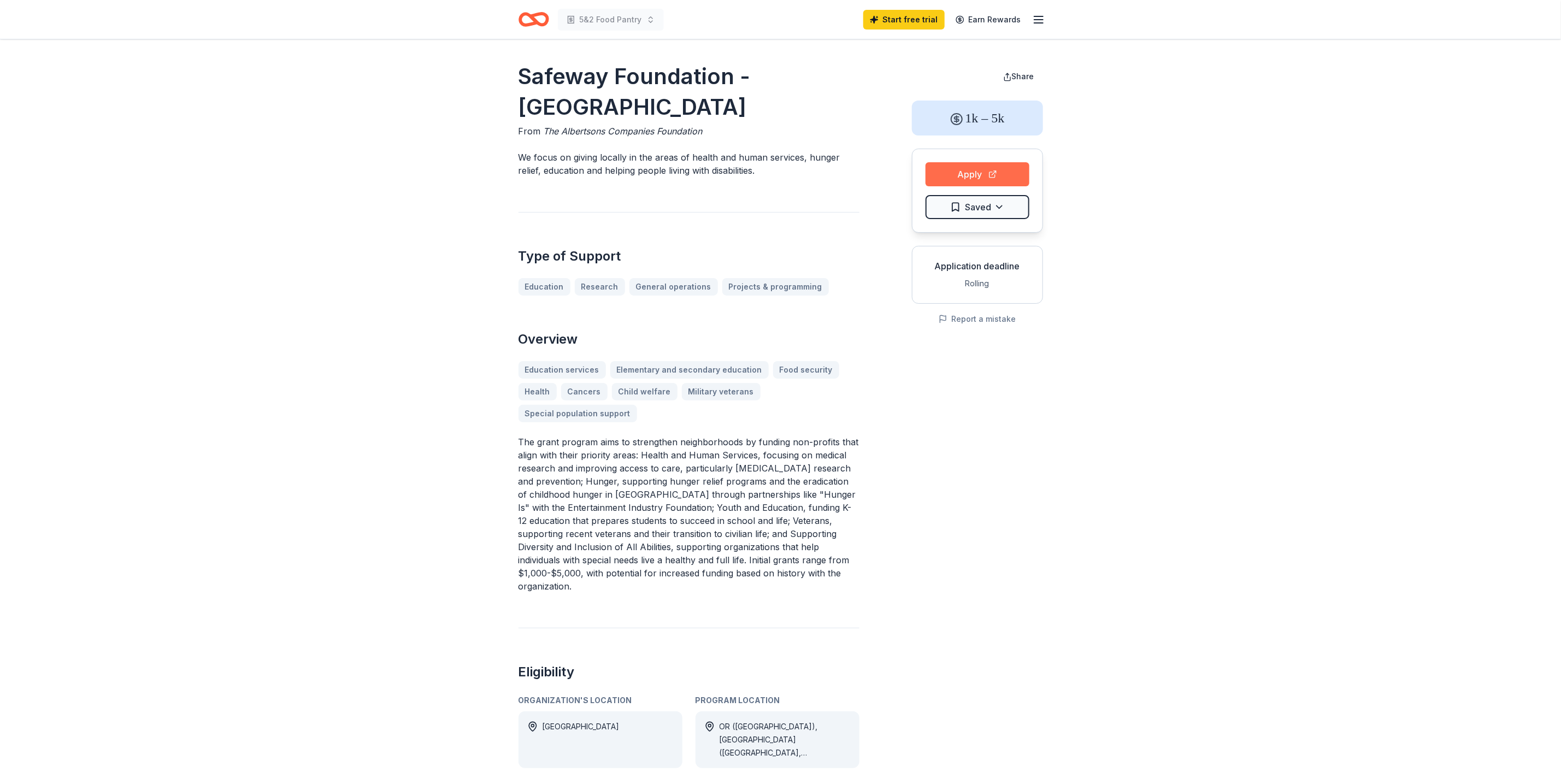
click at [987, 177] on button "Apply" at bounding box center [978, 174] width 104 height 24
click at [984, 171] on button "Apply" at bounding box center [978, 174] width 104 height 24
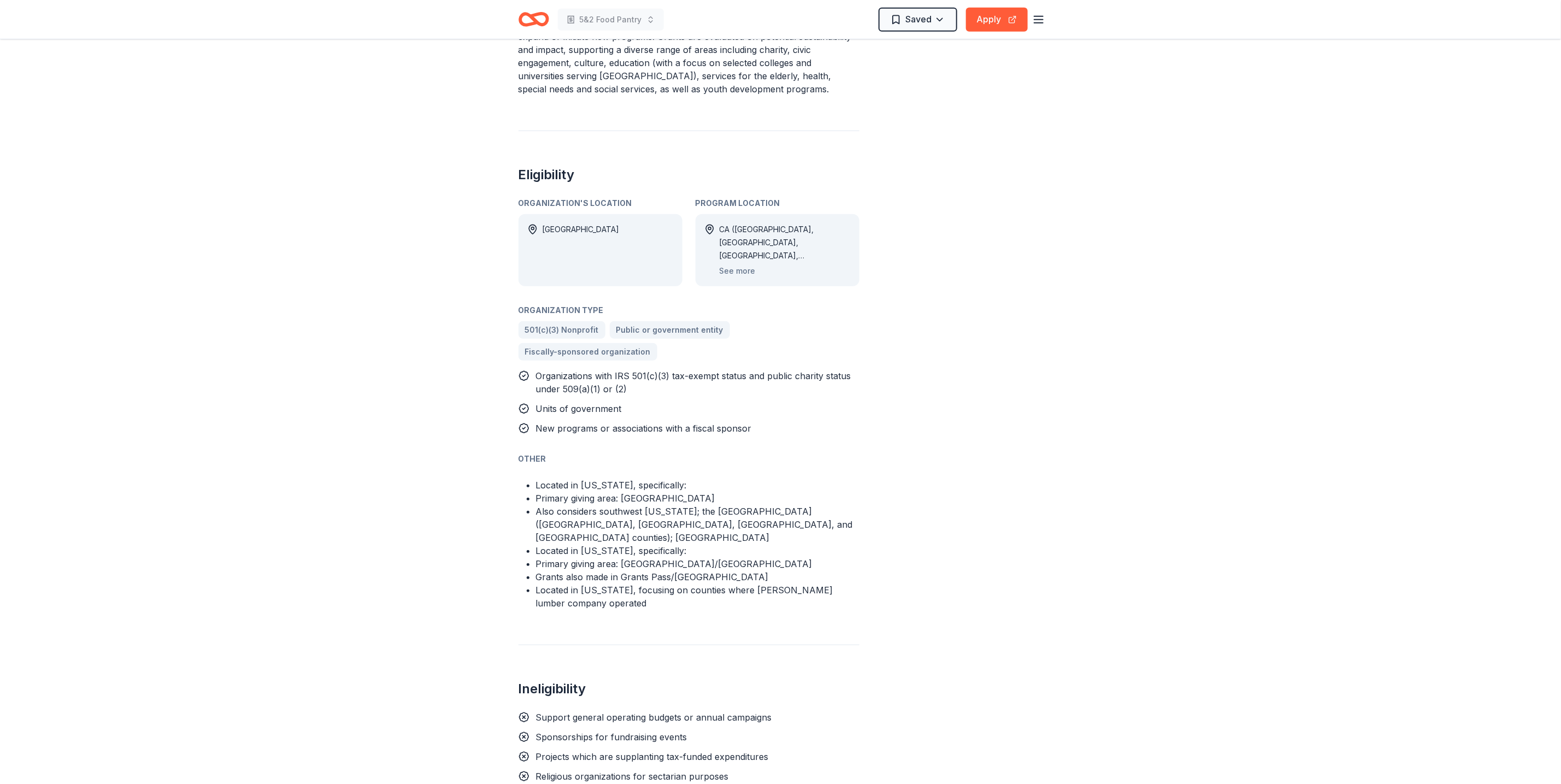
scroll to position [492, 0]
click at [982, 15] on button "Apply" at bounding box center [996, 20] width 62 height 24
